Goal: Task Accomplishment & Management: Manage account settings

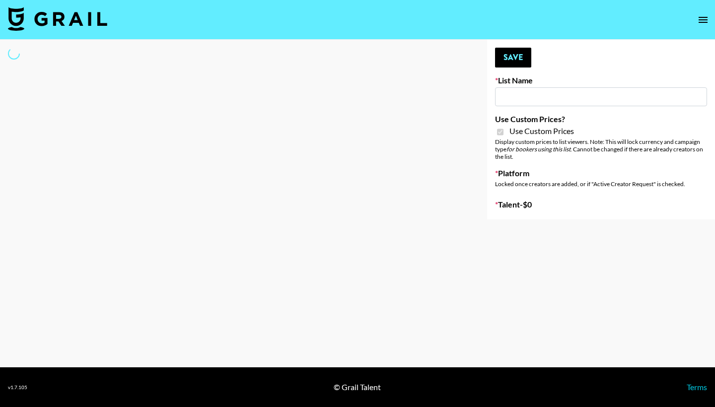
select select "Brand"
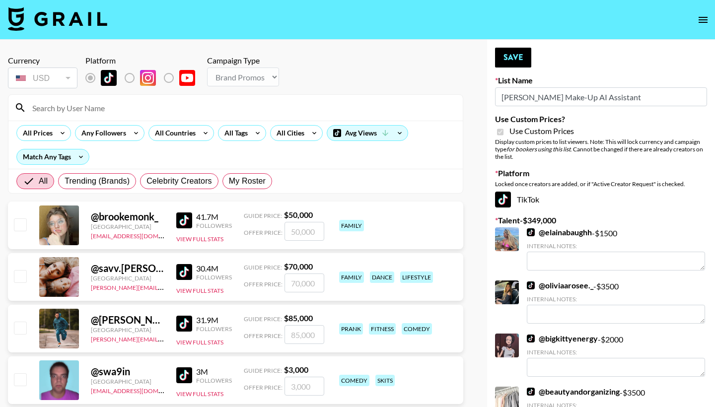
type input "[PERSON_NAME] Make-Up AI Assistant"
checkbox input "true"
click at [252, 114] on input at bounding box center [241, 108] width 431 height 16
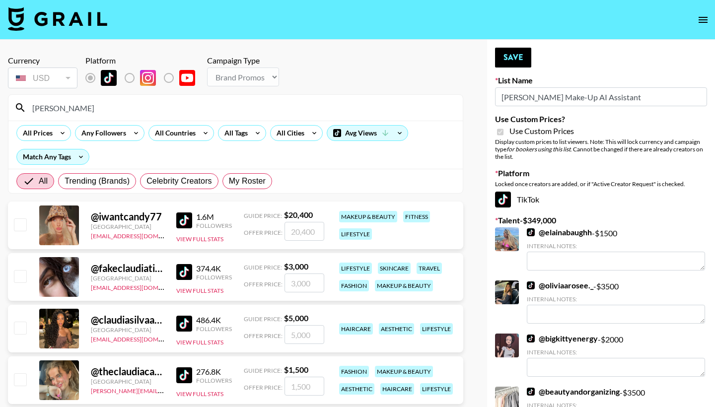
type input "[PERSON_NAME]"
click at [17, 380] on input "checkbox" at bounding box center [20, 380] width 12 height 12
checkbox input "true"
type input "1500"
click at [338, 109] on input "[PERSON_NAME]" at bounding box center [241, 108] width 431 height 16
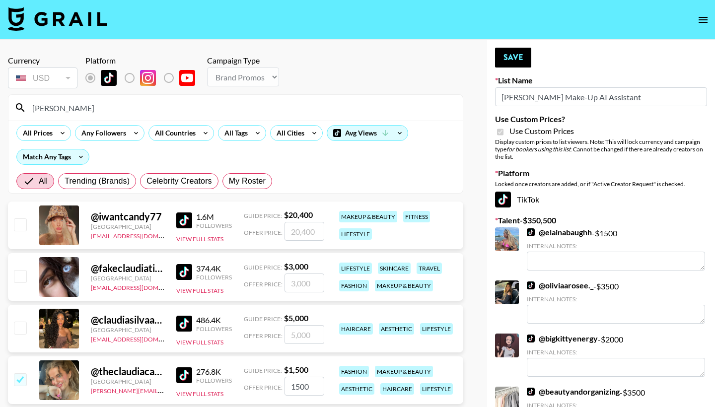
click at [338, 108] on input "[PERSON_NAME]" at bounding box center [241, 108] width 431 height 16
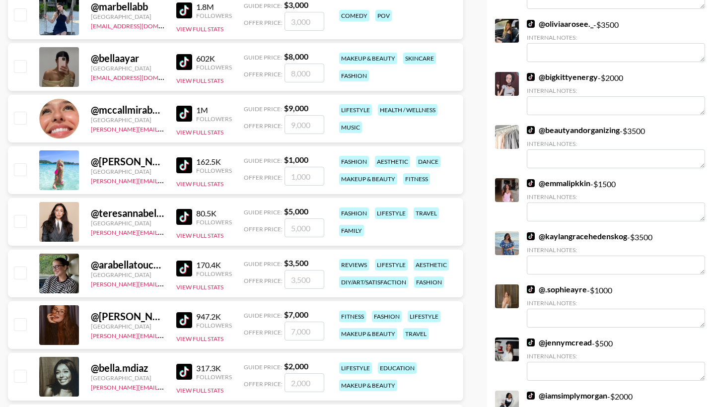
scroll to position [417, 0]
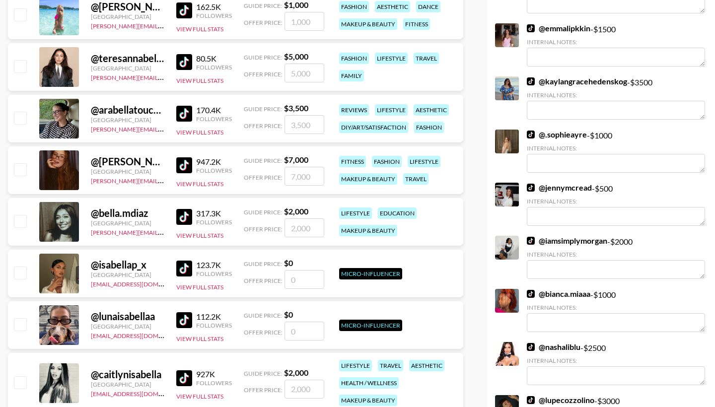
type input "Bella"
click at [19, 219] on input "checkbox" at bounding box center [20, 221] width 12 height 12
checkbox input "true"
type input "2000"
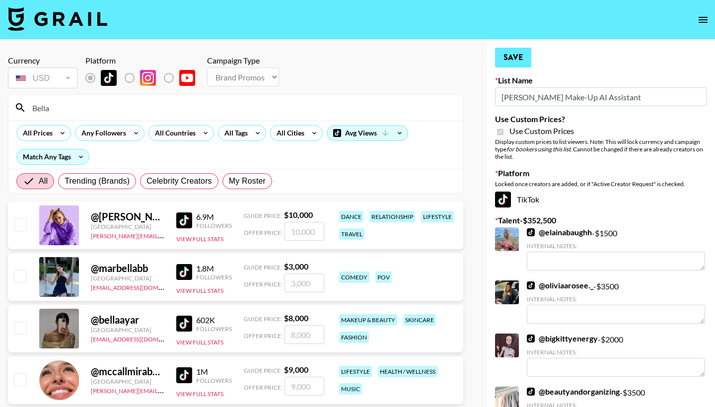
scroll to position [0, 0]
click at [519, 52] on button "Save" at bounding box center [513, 58] width 36 height 20
